Goal: Transaction & Acquisition: Purchase product/service

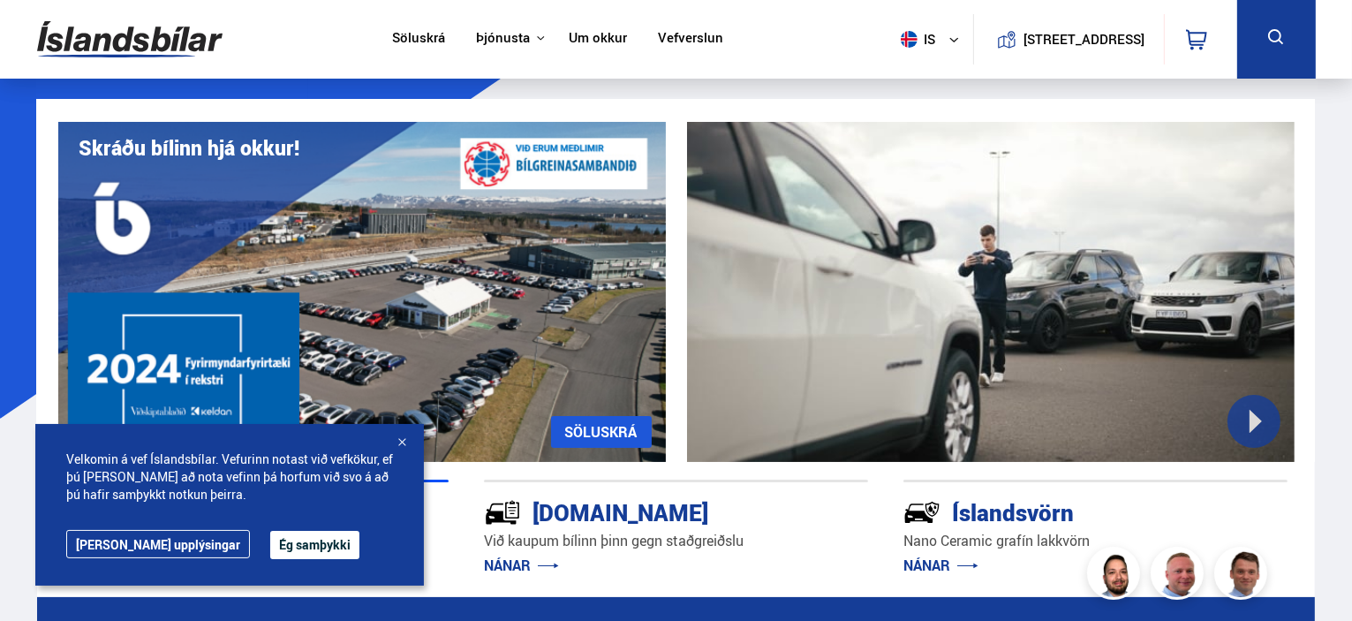
click at [270, 539] on button "Ég samþykki" at bounding box center [314, 545] width 89 height 28
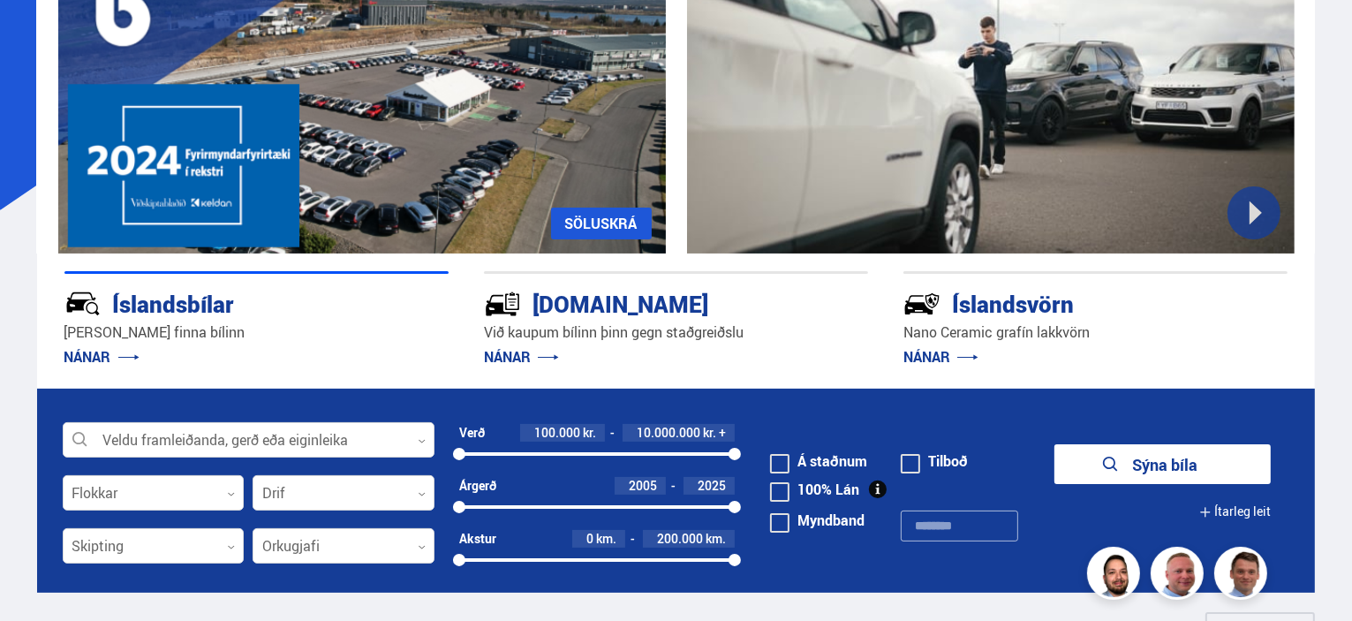
scroll to position [218, 0]
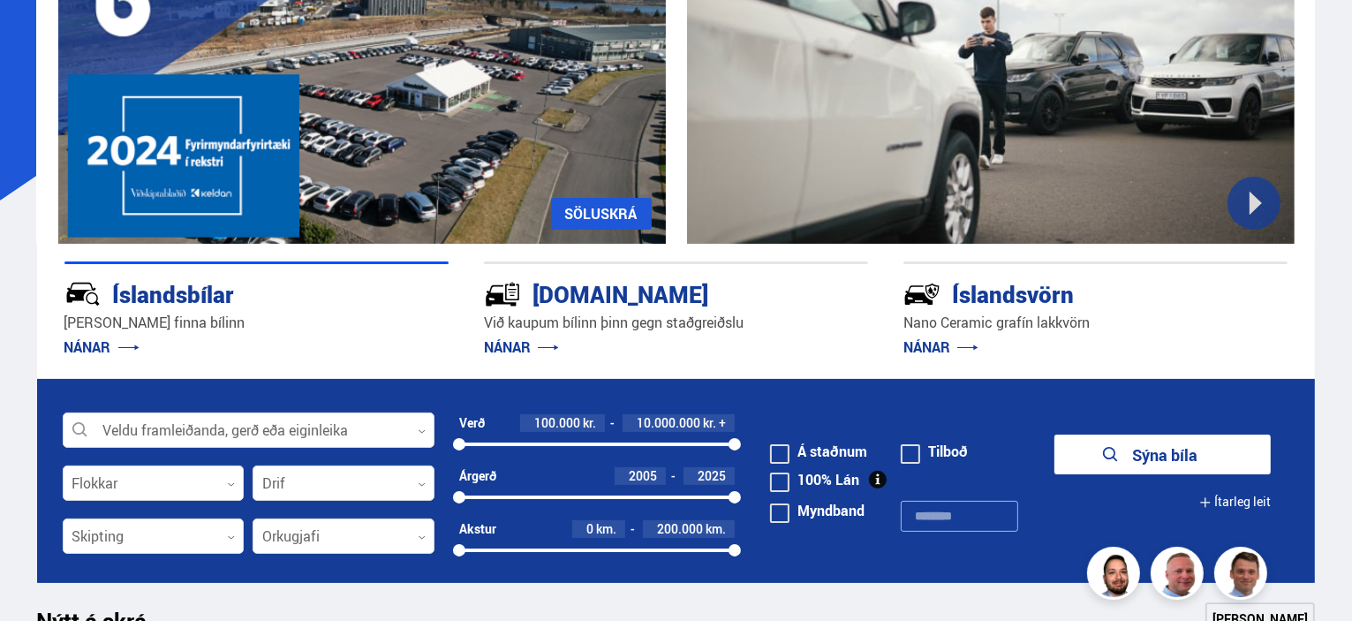
click at [551, 301] on div "[DOMAIN_NAME]" at bounding box center [644, 292] width 321 height 31
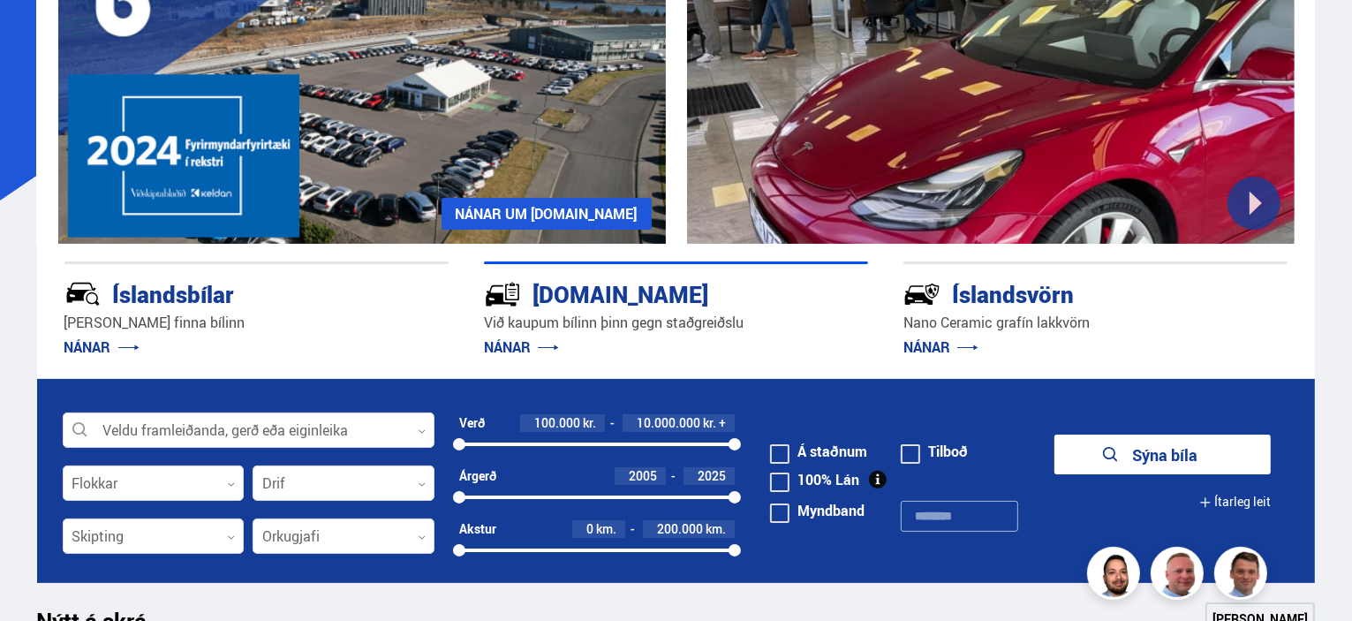
click at [517, 353] on link "NÁNAR" at bounding box center [521, 346] width 75 height 19
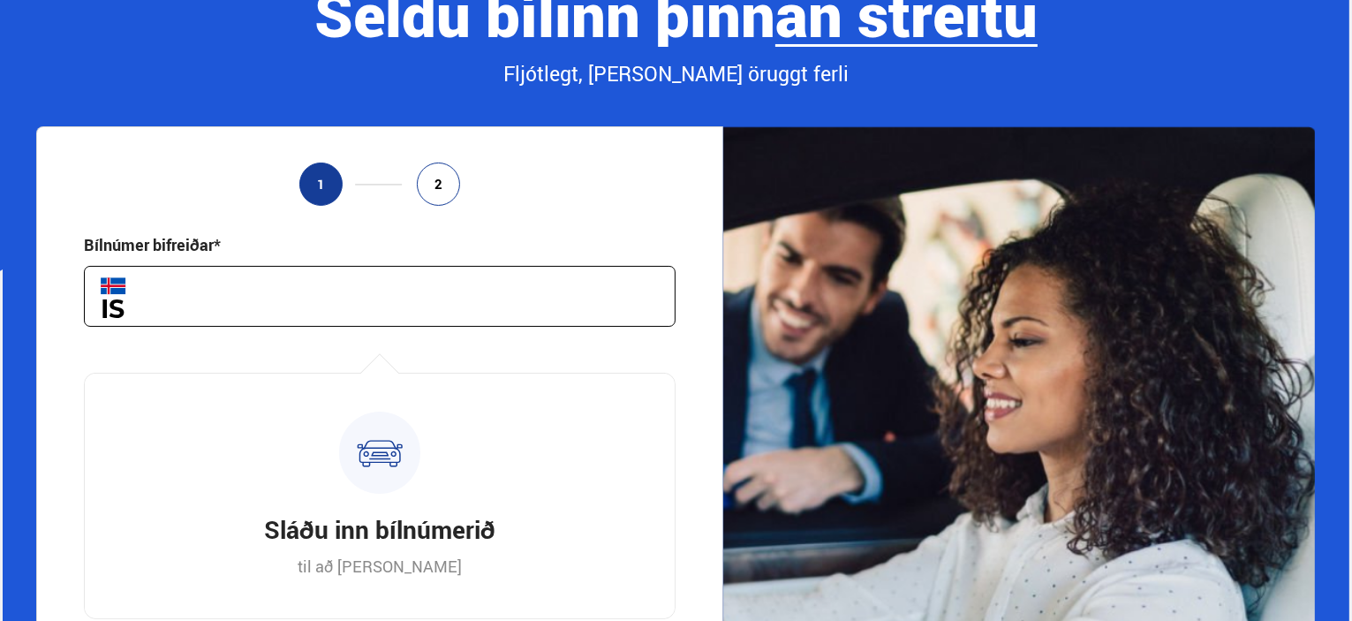
scroll to position [219, 0]
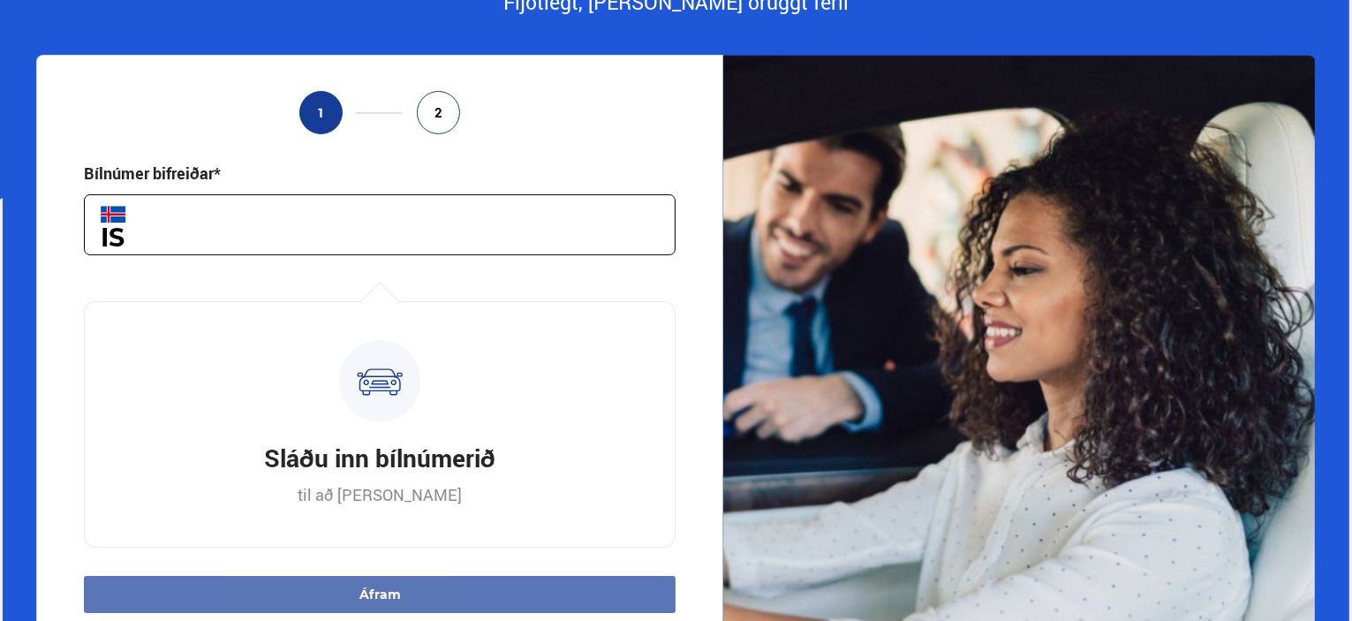
click at [320, 232] on input "text" at bounding box center [380, 224] width 592 height 61
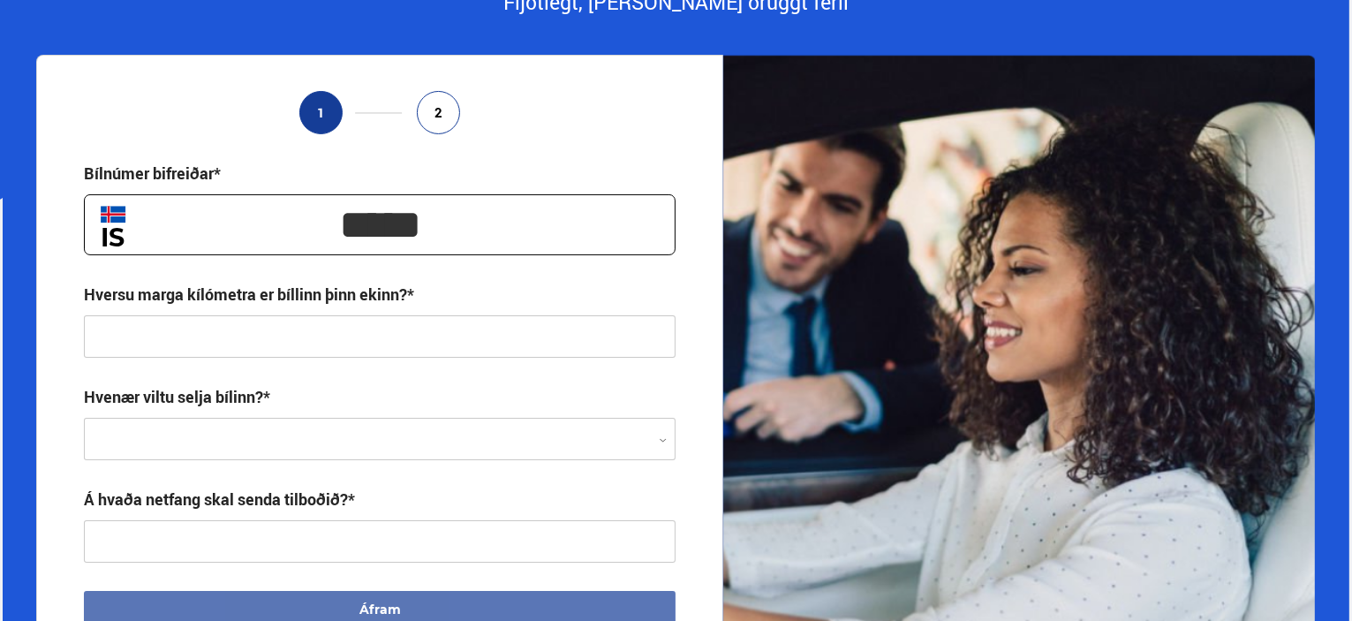
type input "*****"
click at [235, 339] on input "text" at bounding box center [380, 336] width 592 height 42
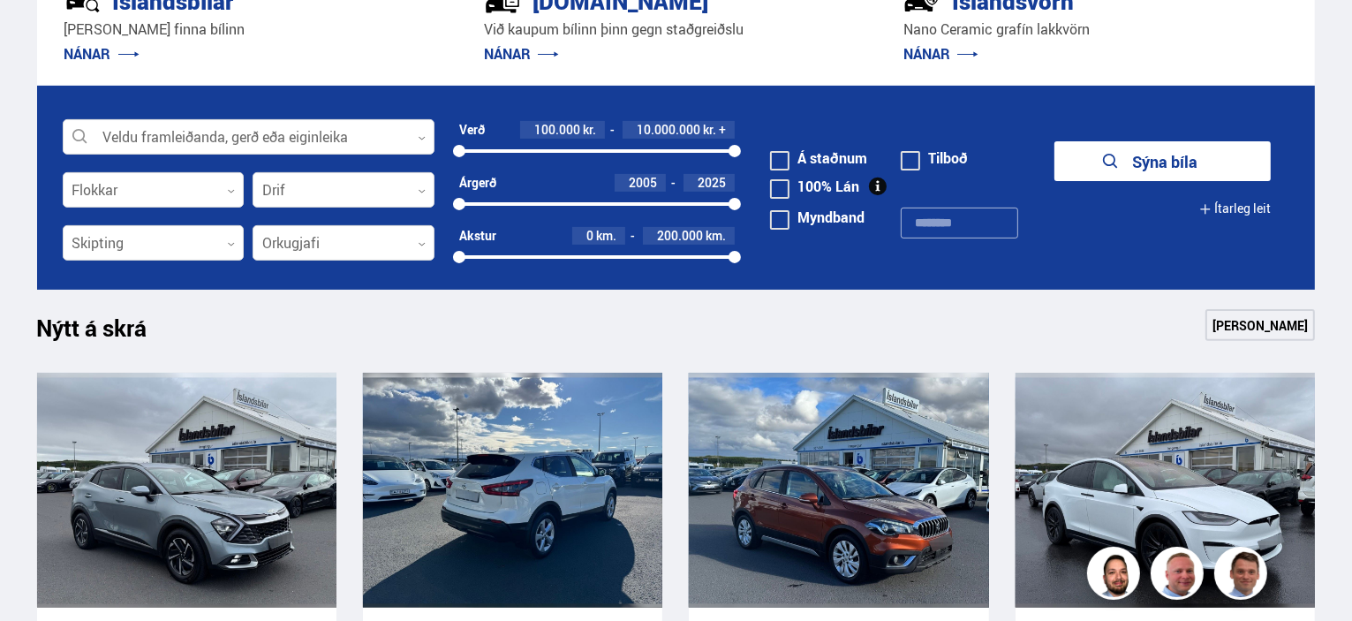
scroll to position [824, 0]
